Goal: Task Accomplishment & Management: Manage account settings

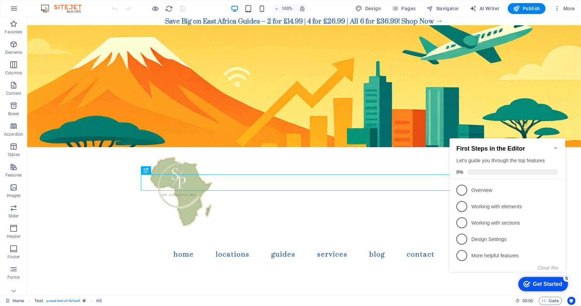
click at [557, 145] on icon "Minimize checklist" at bounding box center [555, 147] width 5 height 5
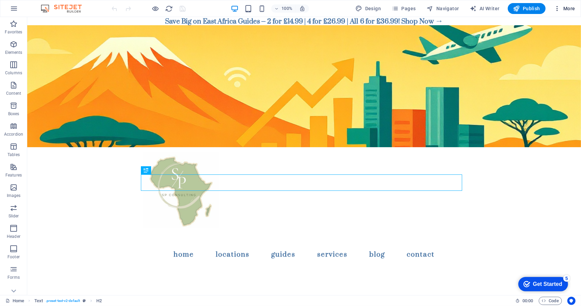
click at [565, 4] on button "More" at bounding box center [564, 8] width 27 height 11
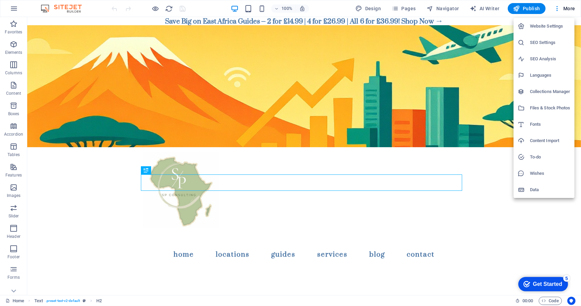
click at [550, 23] on h6 "Website Settings" at bounding box center [550, 26] width 41 height 8
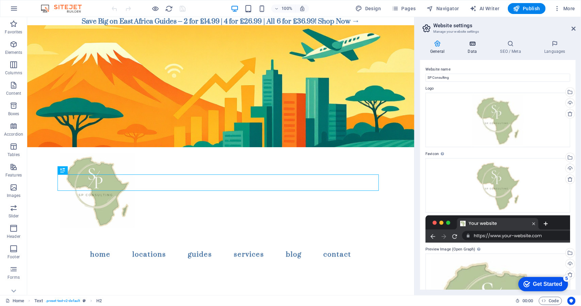
click at [467, 46] on icon at bounding box center [473, 43] width 30 height 7
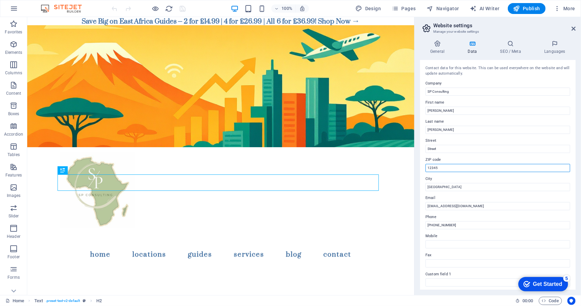
drag, startPoint x: 448, startPoint y: 166, endPoint x: 421, endPoint y: 164, distance: 26.6
click at [421, 164] on div "Contact data for this website. This can be used everywhere on the website and w…" at bounding box center [498, 175] width 156 height 230
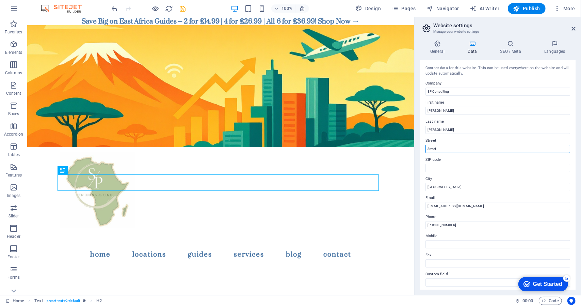
drag, startPoint x: 440, startPoint y: 150, endPoint x: 426, endPoint y: 149, distance: 14.0
click at [426, 149] on input "Street" at bounding box center [498, 149] width 145 height 8
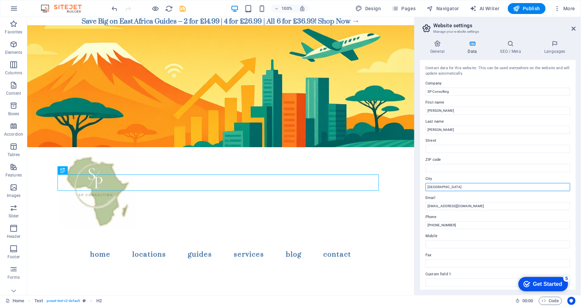
drag, startPoint x: 443, startPoint y: 189, endPoint x: 420, endPoint y: 188, distance: 23.2
click at [420, 188] on div "General Data SEO / Meta Languages Website name SP Consulting Logo Drag files he…" at bounding box center [498, 165] width 167 height 260
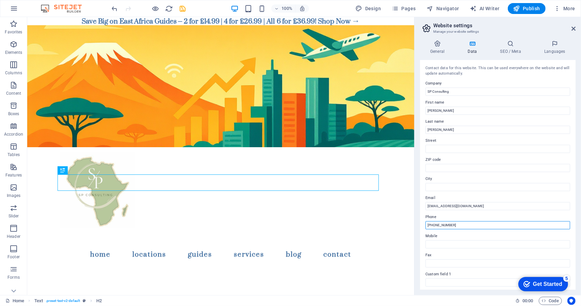
drag, startPoint x: 461, startPoint y: 222, endPoint x: 436, endPoint y: 224, distance: 25.3
click at [436, 224] on input "[PHONE_NUMBER]" at bounding box center [498, 225] width 145 height 8
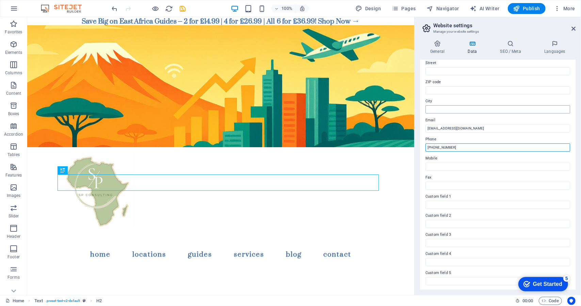
scroll to position [97, 0]
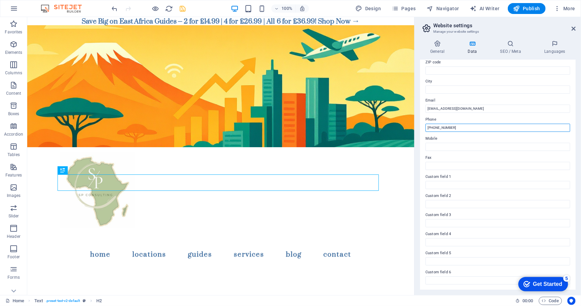
type input "[PHONE_NUMBER]"
click at [183, 11] on icon "save" at bounding box center [183, 9] width 8 height 8
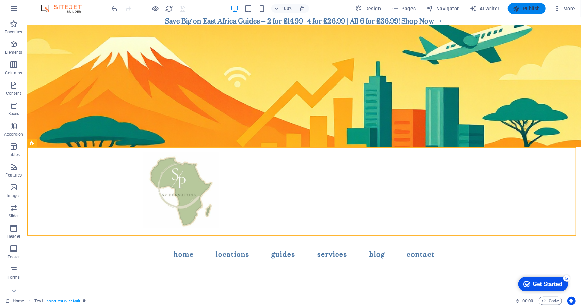
click at [522, 10] on span "Publish" at bounding box center [527, 8] width 27 height 7
